Goal: Transaction & Acquisition: Purchase product/service

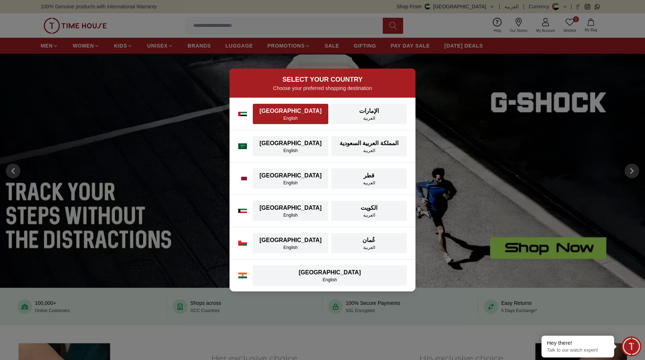
click at [310, 118] on div "English" at bounding box center [290, 118] width 67 height 6
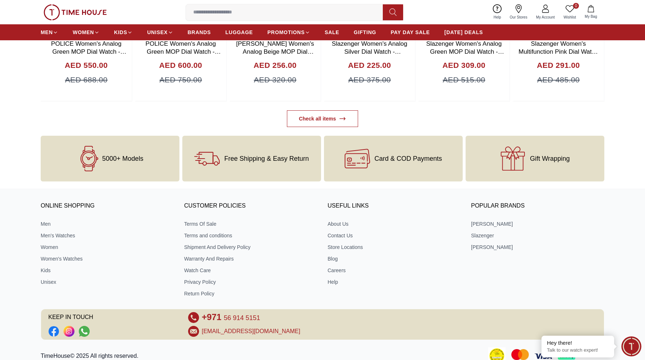
scroll to position [2933, 0]
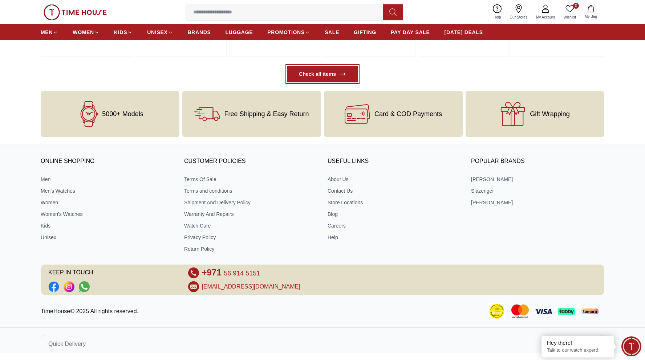
click at [337, 66] on link "Check all items" at bounding box center [322, 74] width 71 height 17
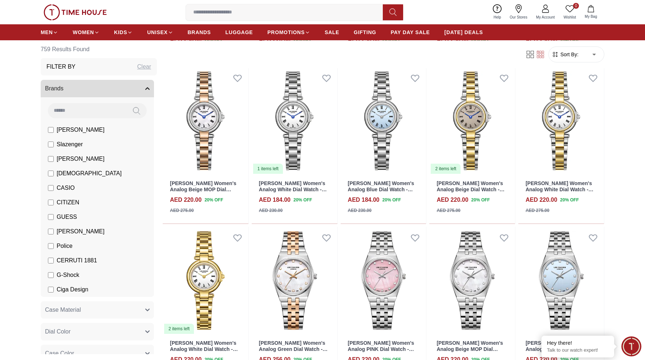
scroll to position [693, 0]
